Goal: Information Seeking & Learning: Learn about a topic

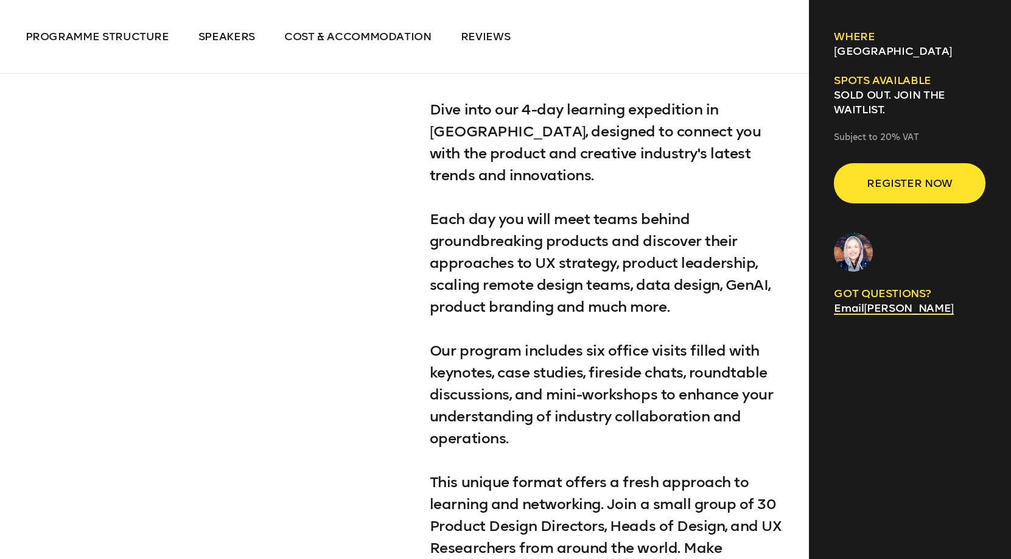
scroll to position [717, 1]
click at [226, 41] on span "Speakers" at bounding box center [226, 36] width 57 height 13
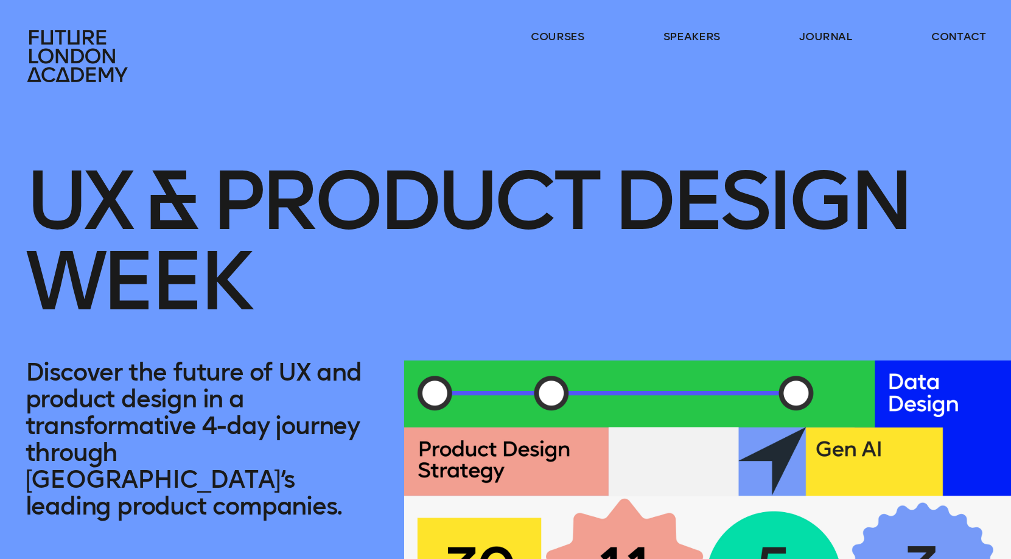
scroll to position [0, 0]
click at [694, 33] on link "speakers" at bounding box center [692, 36] width 57 height 15
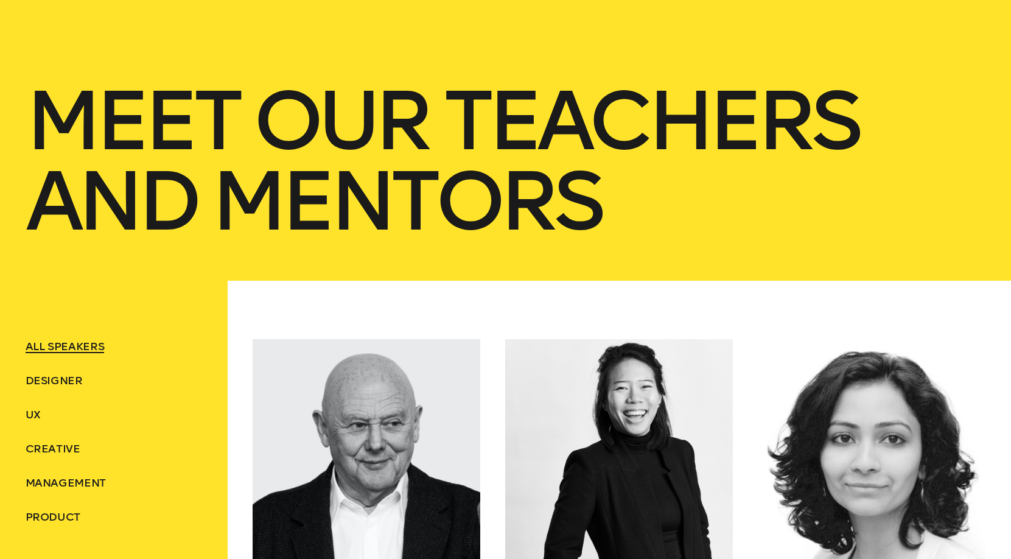
scroll to position [422, 0]
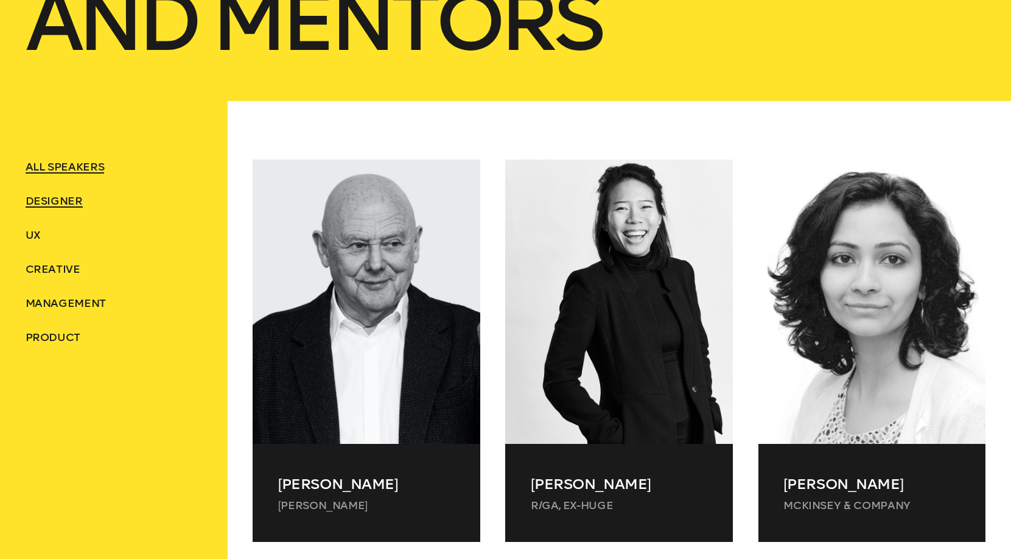
click at [46, 203] on span "Designer" at bounding box center [54, 200] width 57 height 13
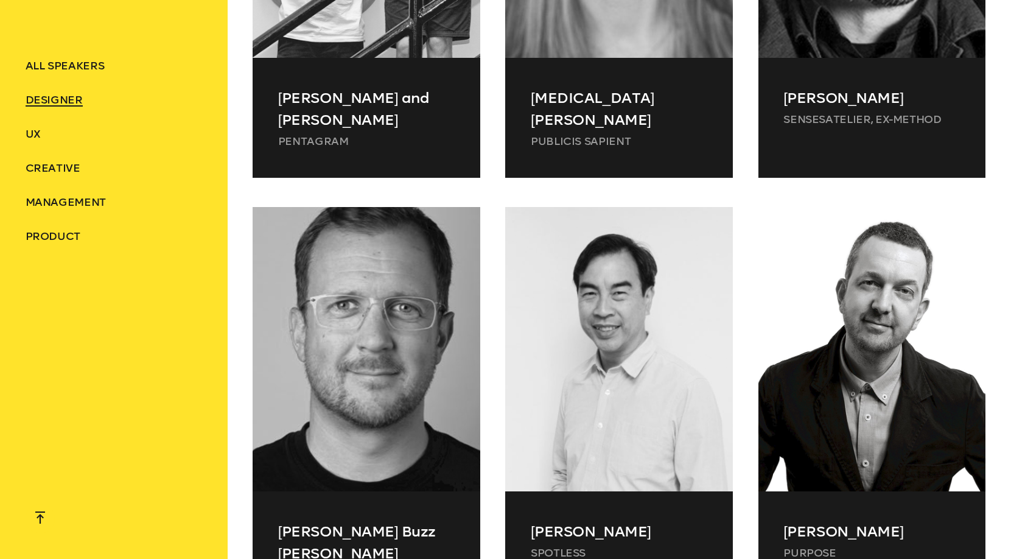
scroll to position [1800, 0]
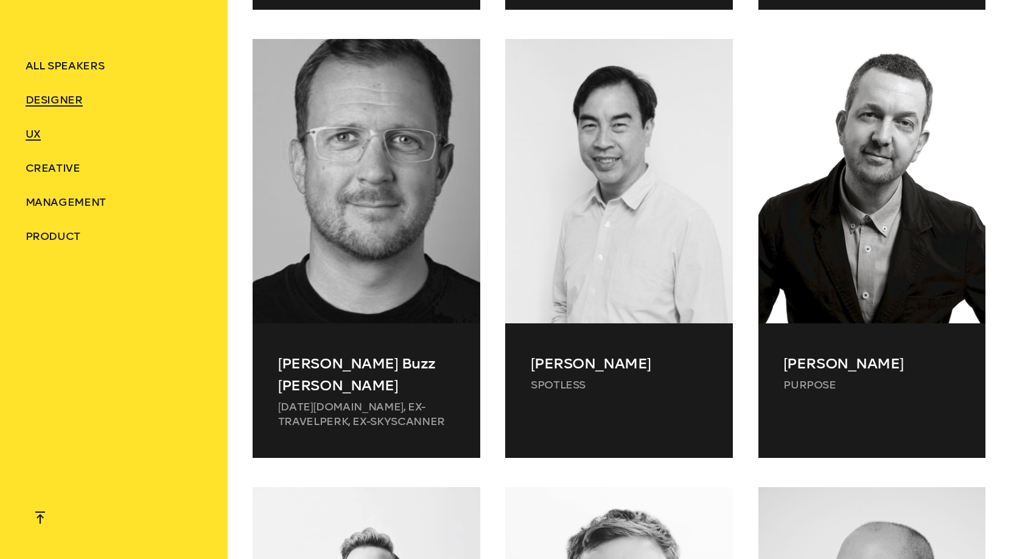
click at [34, 139] on span "UX" at bounding box center [33, 133] width 15 height 13
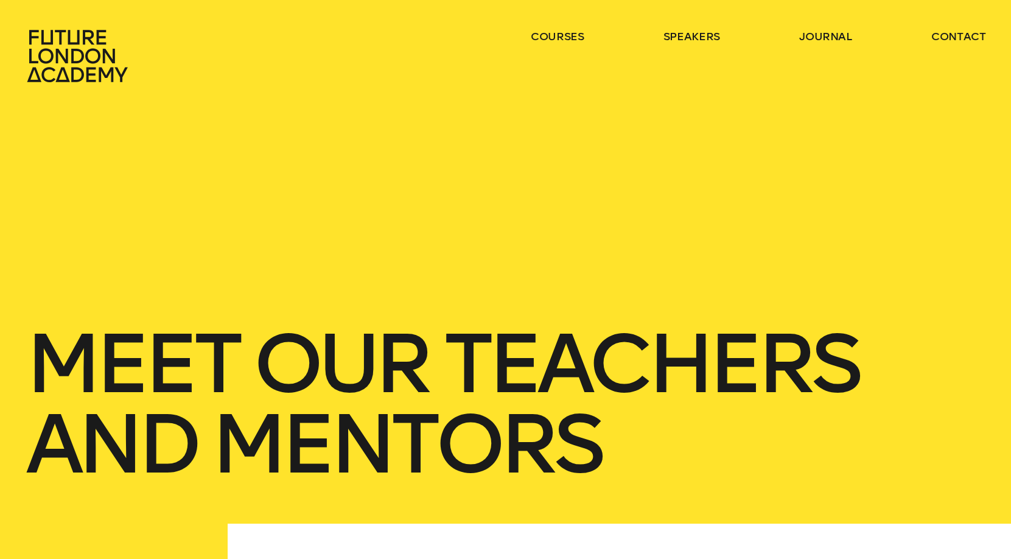
scroll to position [0, 0]
click at [974, 34] on link "contact" at bounding box center [958, 36] width 55 height 15
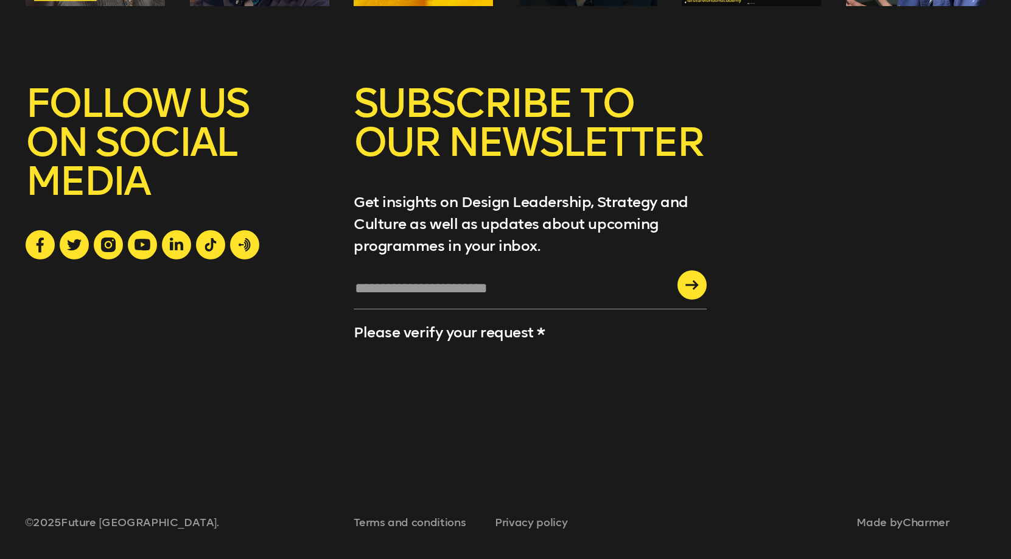
scroll to position [1851, 0]
